Goal: Task Accomplishment & Management: Use online tool/utility

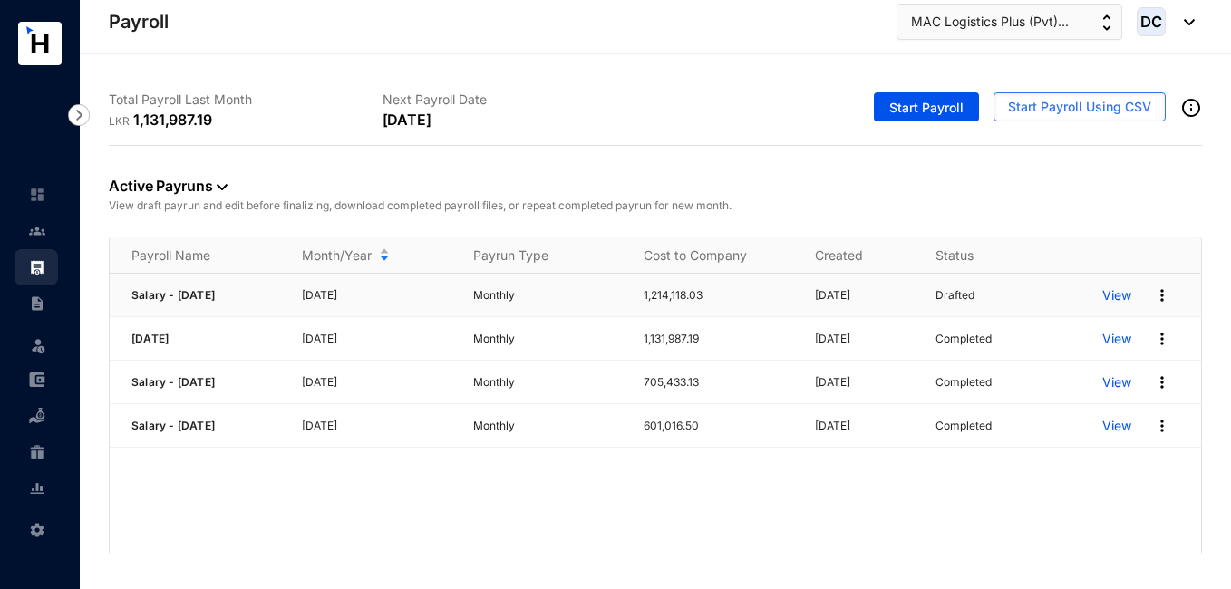
click at [1120, 294] on p "View" at bounding box center [1116, 295] width 29 height 18
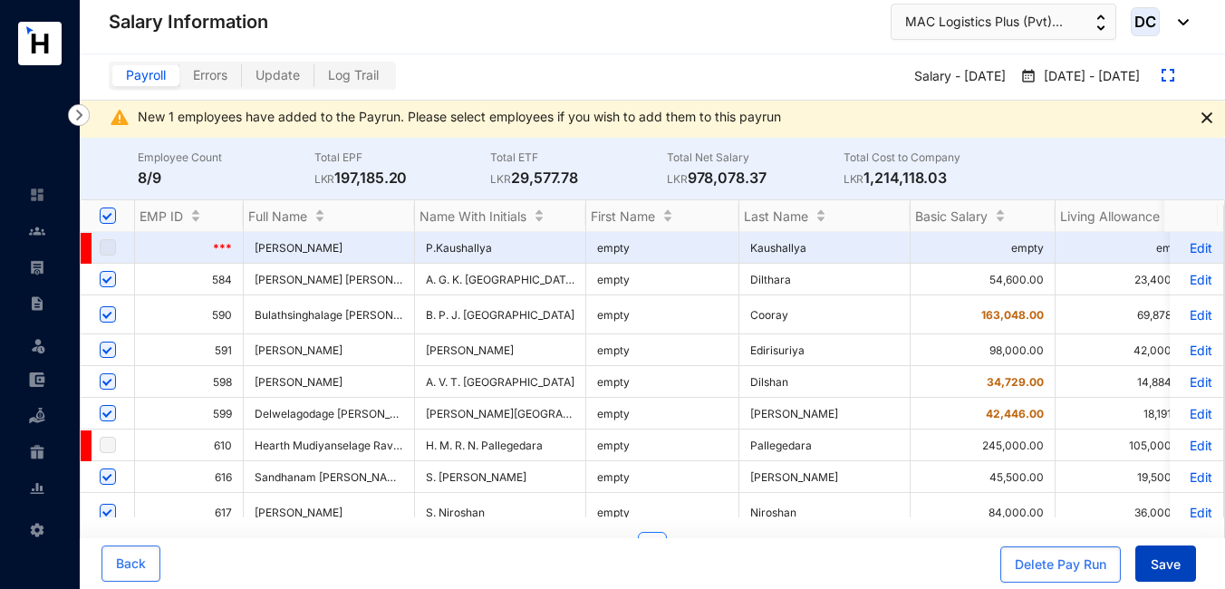
click at [1174, 565] on span "Save" at bounding box center [1166, 565] width 30 height 18
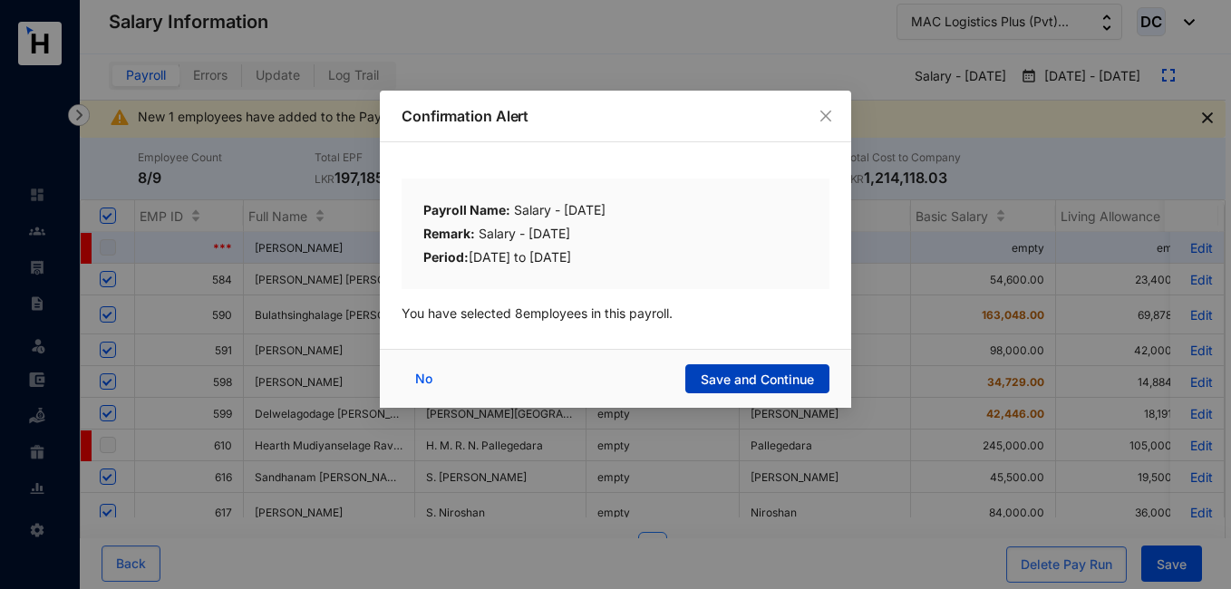
click at [769, 380] on span "Save and Continue" at bounding box center [757, 380] width 113 height 18
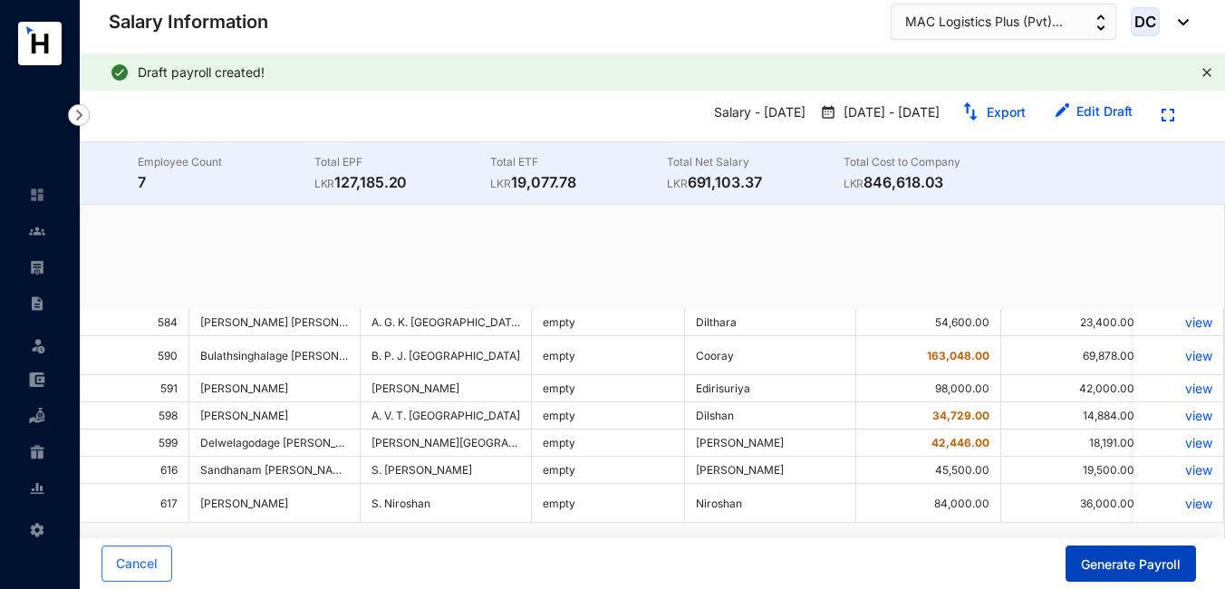
click at [1125, 564] on span "Generate Payroll" at bounding box center [1131, 565] width 100 height 18
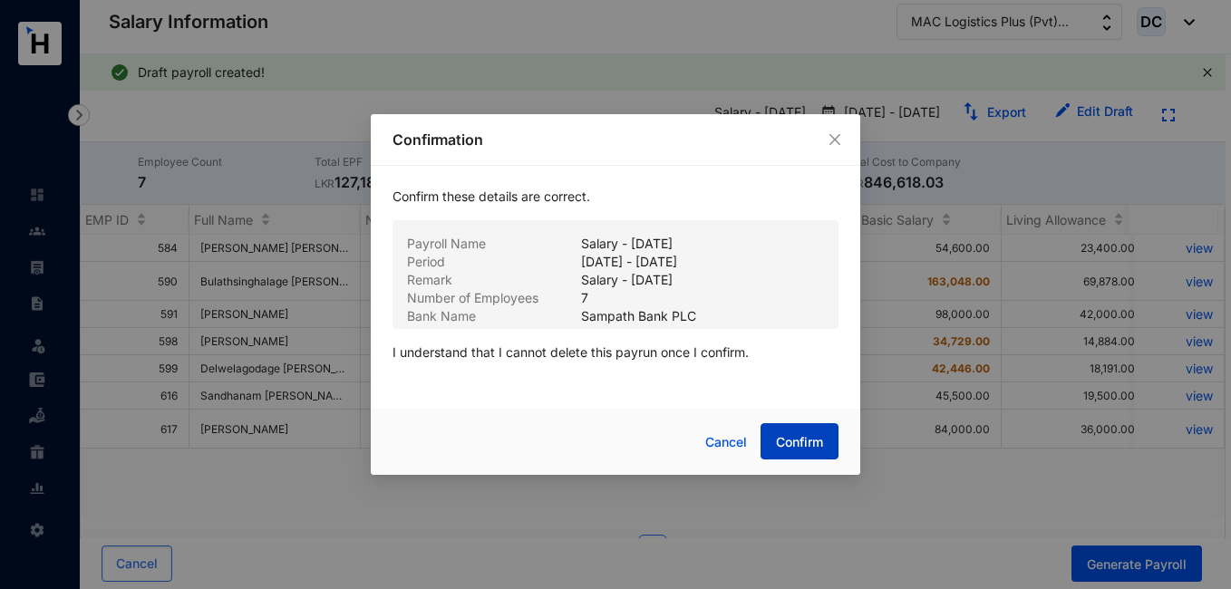
click at [796, 441] on span "Confirm" at bounding box center [799, 442] width 47 height 18
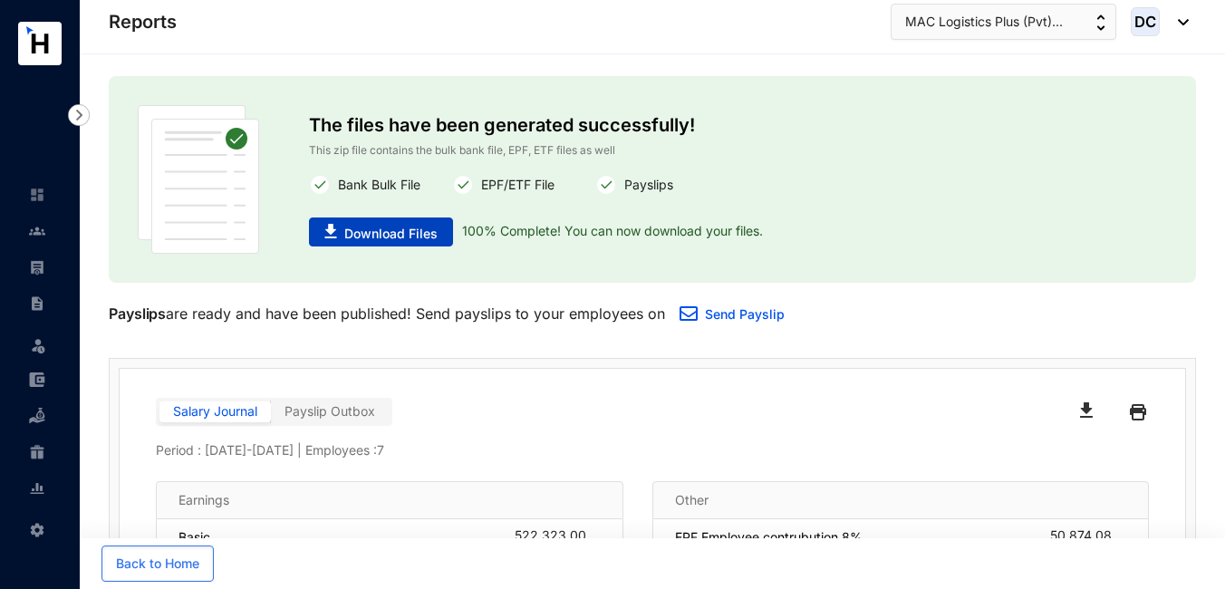
click at [381, 230] on span "Download Files" at bounding box center [390, 234] width 93 height 18
click at [1032, 21] on span "MAC Logistics Plus (Pvt)..." at bounding box center [985, 22] width 158 height 20
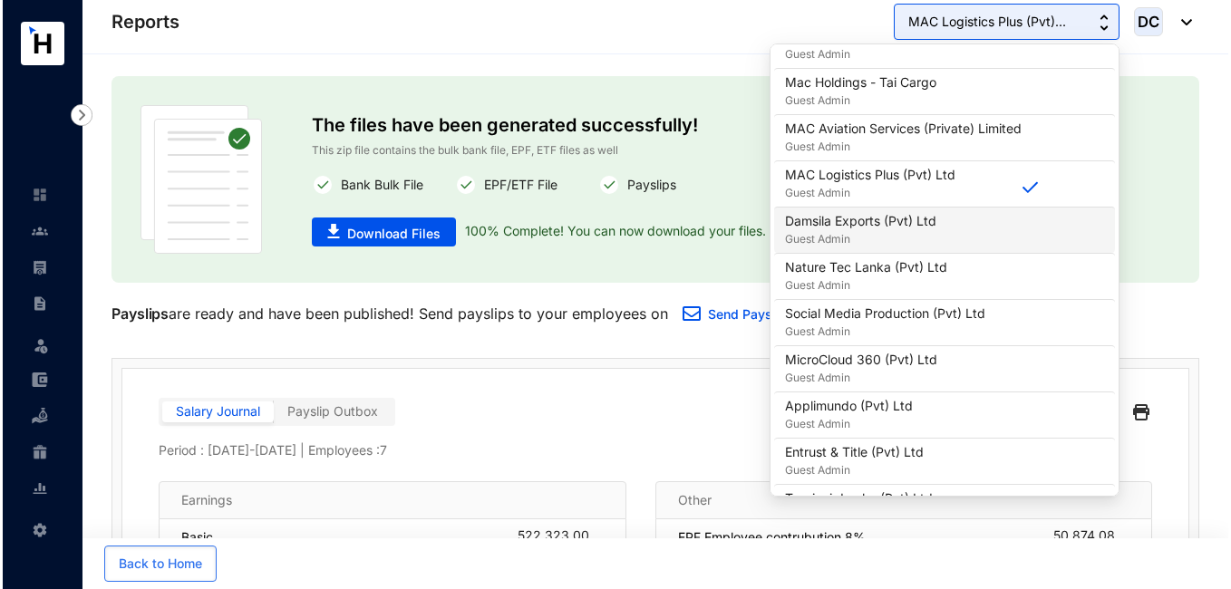
scroll to position [453, 0]
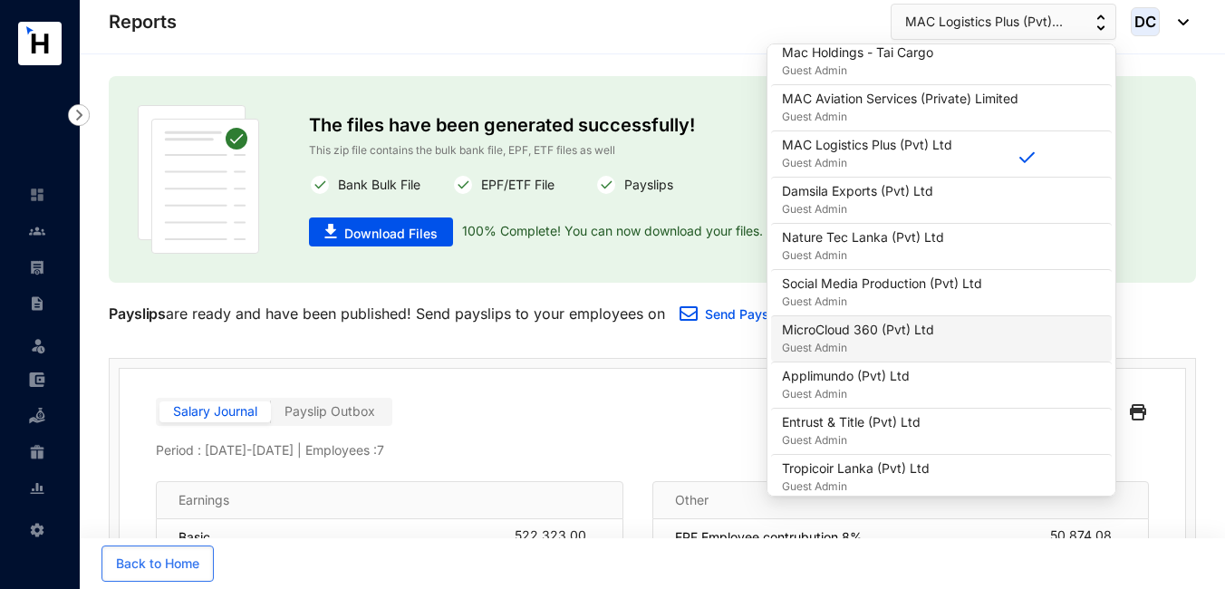
click at [909, 338] on p "MicroCloud 360 (Pvt) Ltd" at bounding box center [858, 330] width 152 height 18
